Goal: Task Accomplishment & Management: Use online tool/utility

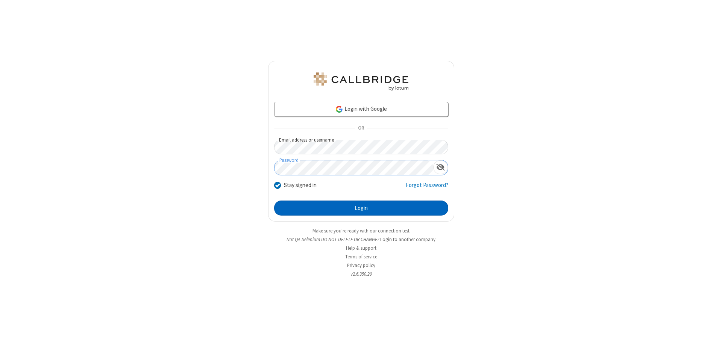
click at [361, 208] on button "Login" at bounding box center [361, 208] width 174 height 15
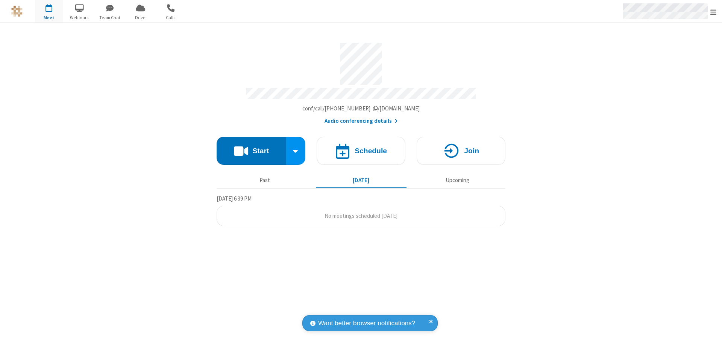
click at [713, 12] on span "Open menu" at bounding box center [713, 12] width 6 height 8
click at [140, 17] on span "Drive" at bounding box center [140, 17] width 28 height 7
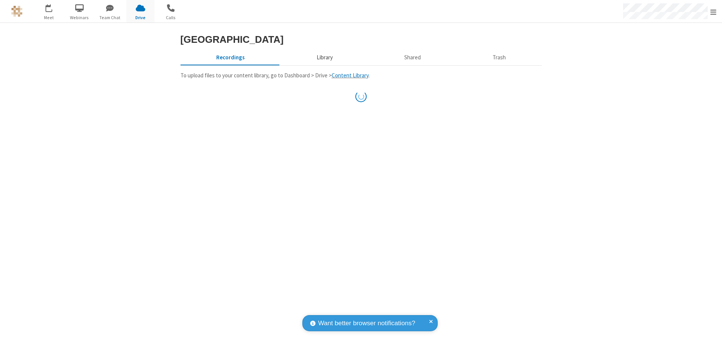
click at [323, 57] on button "Library" at bounding box center [324, 57] width 88 height 14
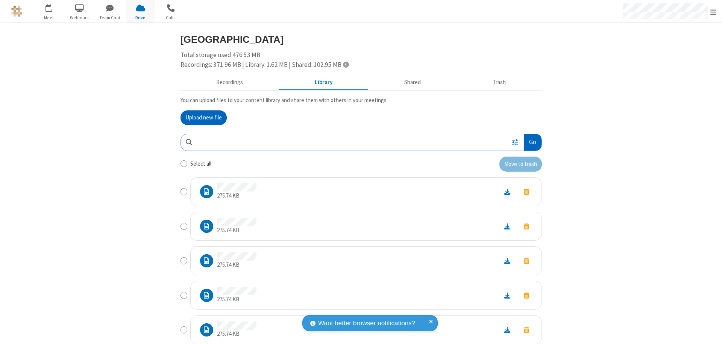
click at [529, 142] on button "Go" at bounding box center [531, 142] width 17 height 17
click at [203, 118] on button "Upload new file" at bounding box center [203, 117] width 46 height 15
